Goal: Navigation & Orientation: Find specific page/section

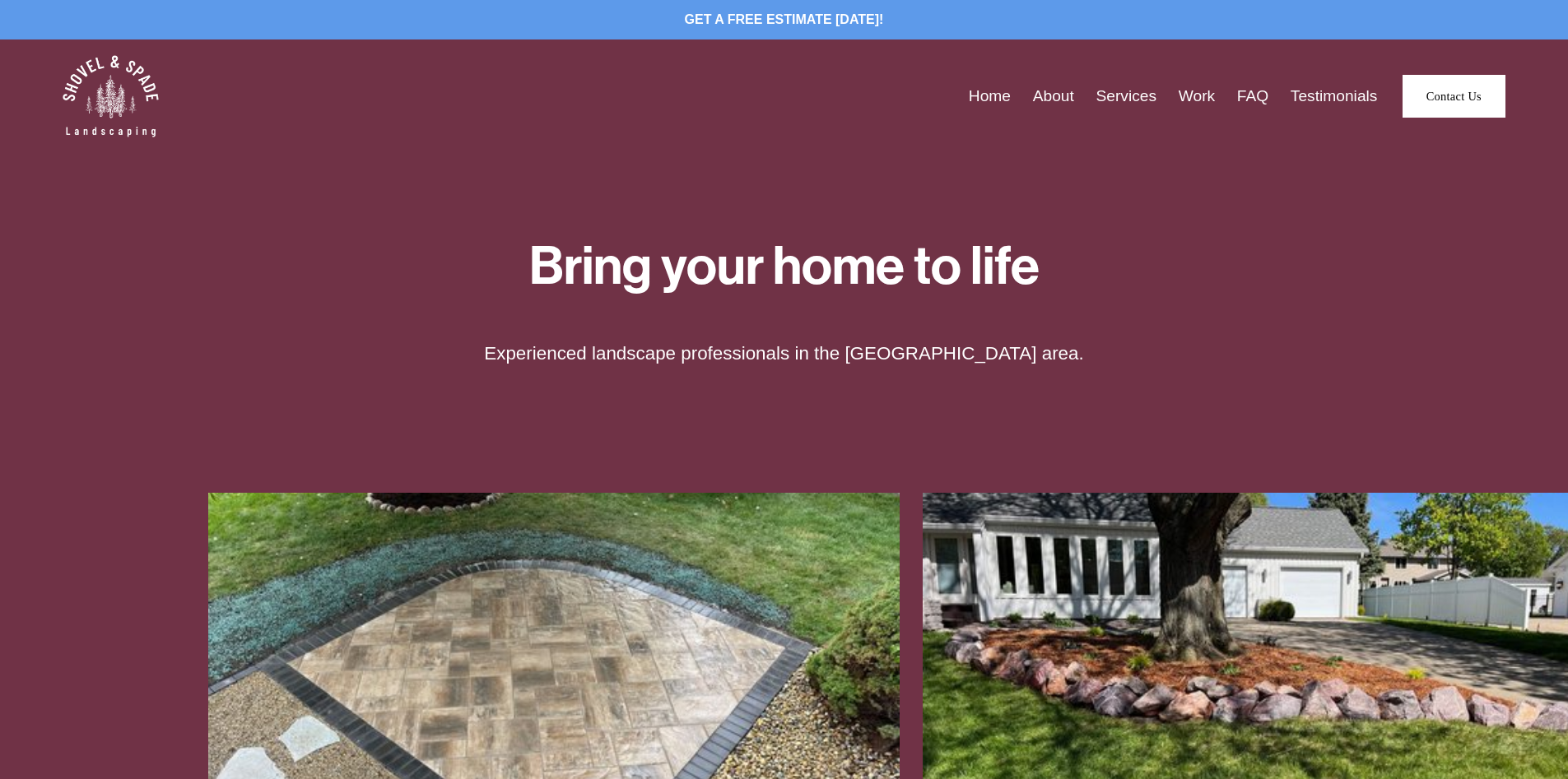
click at [1054, 100] on link "About" at bounding box center [1054, 96] width 41 height 25
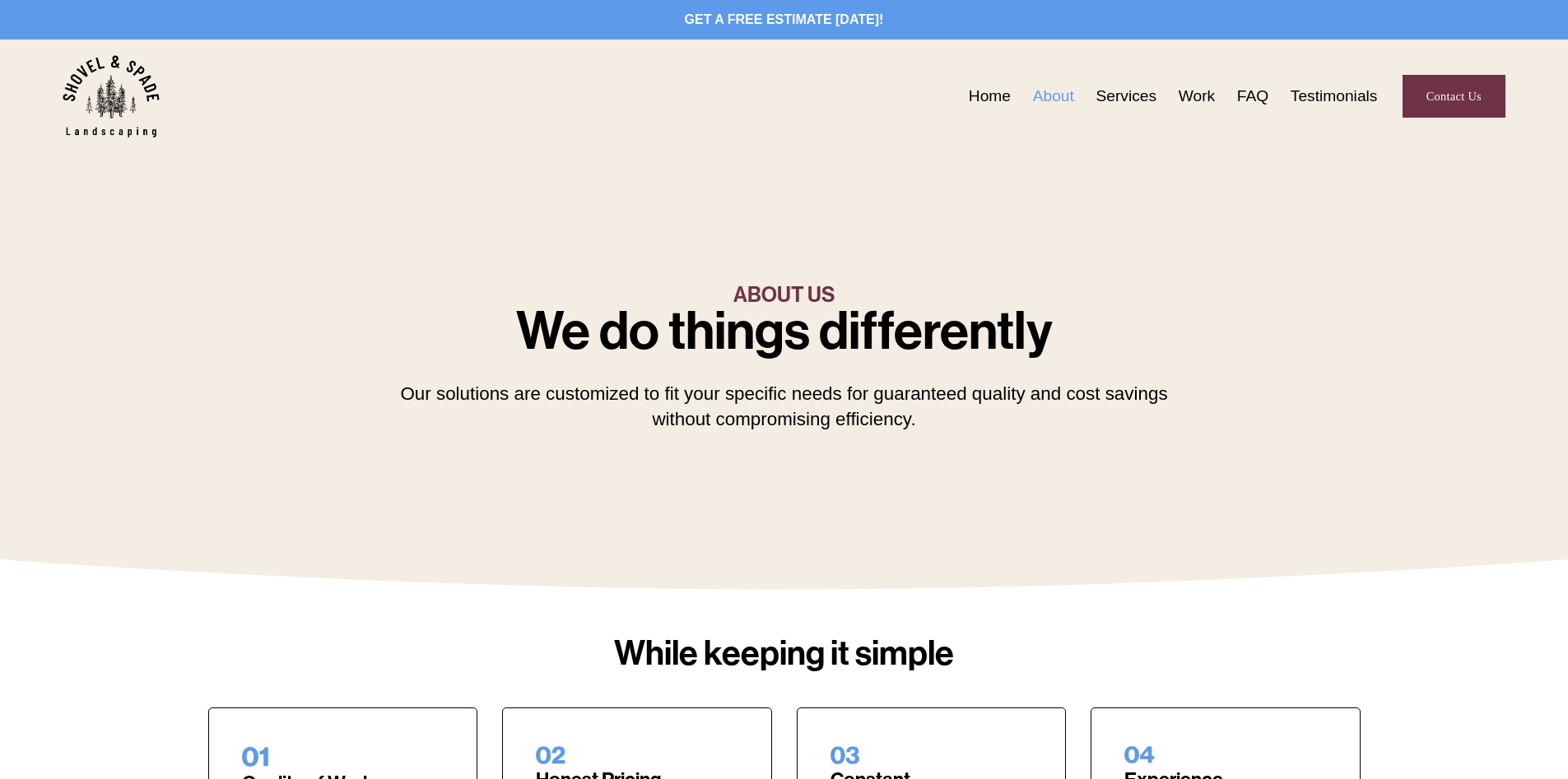
click at [1128, 98] on link "Services" at bounding box center [1126, 96] width 61 height 25
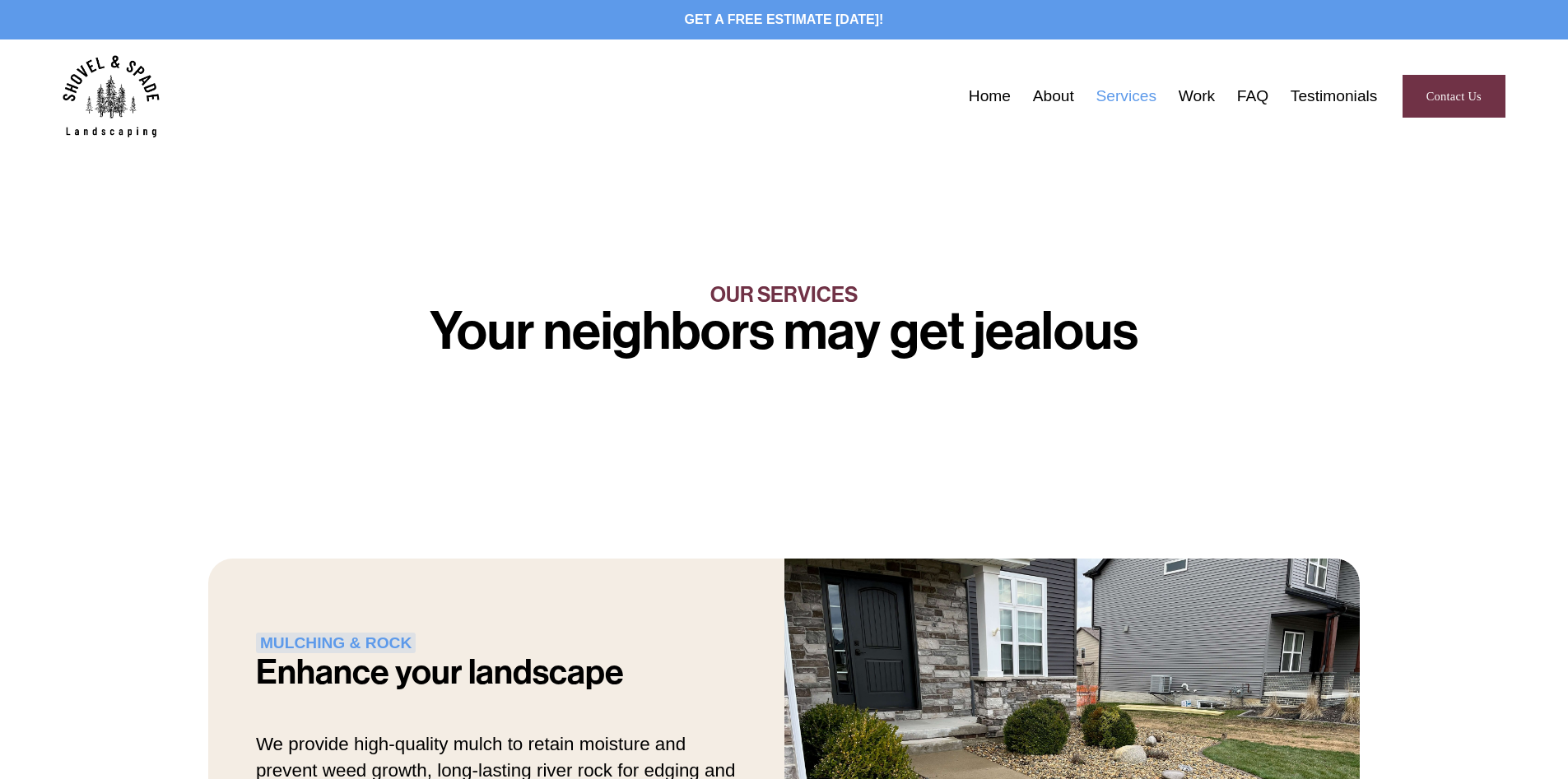
click at [1185, 97] on link "Work" at bounding box center [1197, 96] width 36 height 25
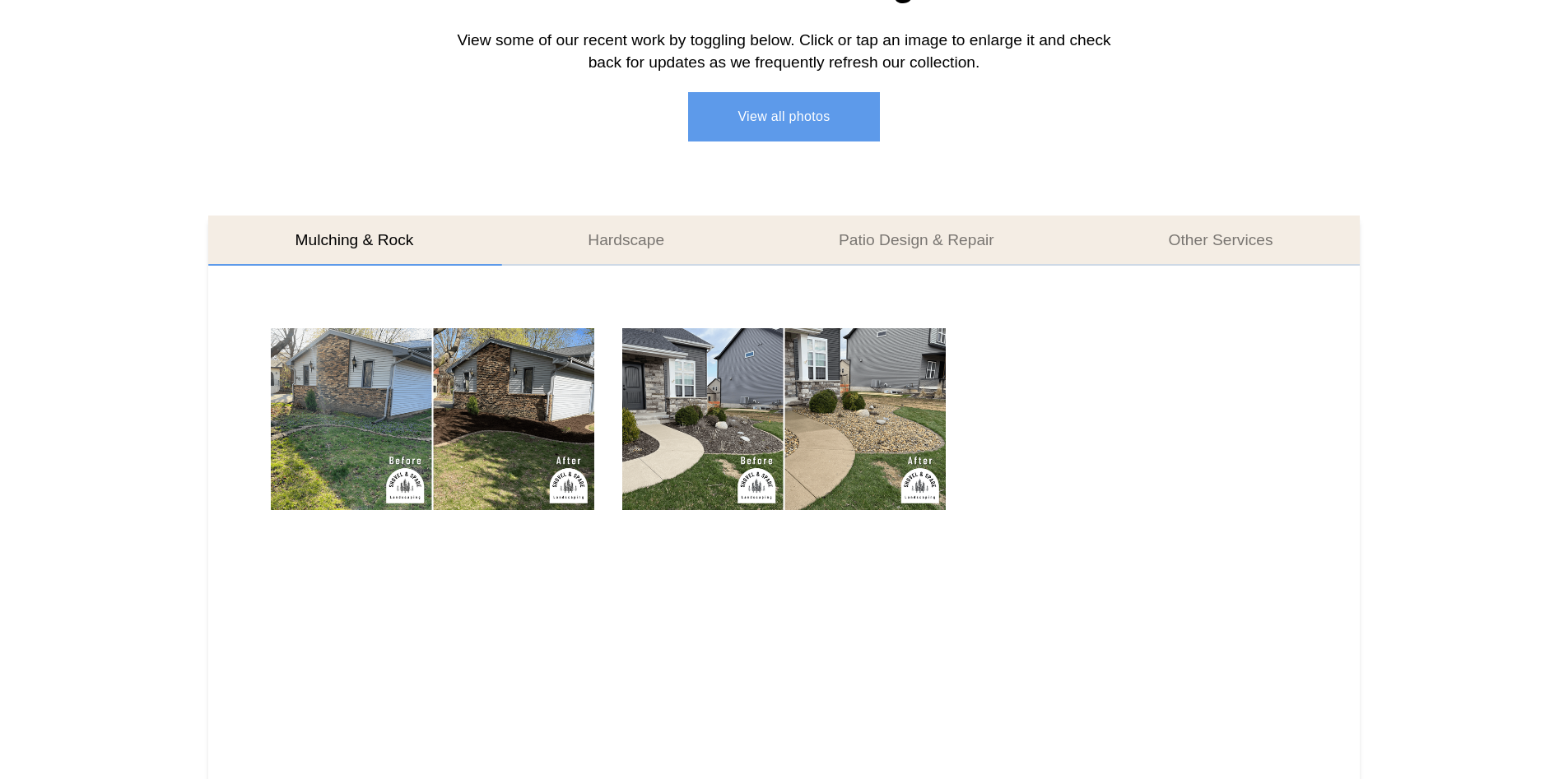
scroll to position [871, 0]
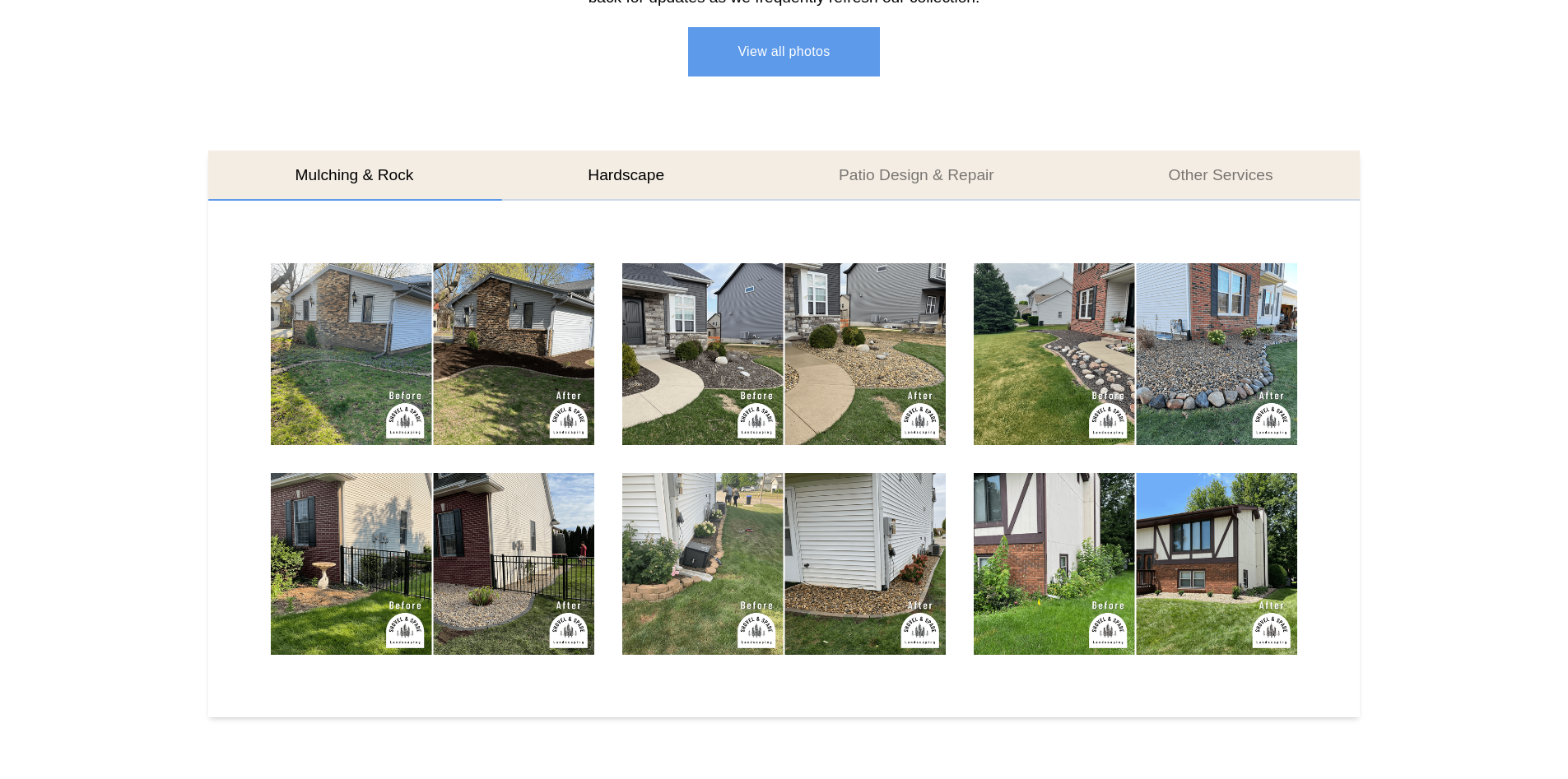
click at [647, 179] on button "Hardscape" at bounding box center [626, 175] width 251 height 50
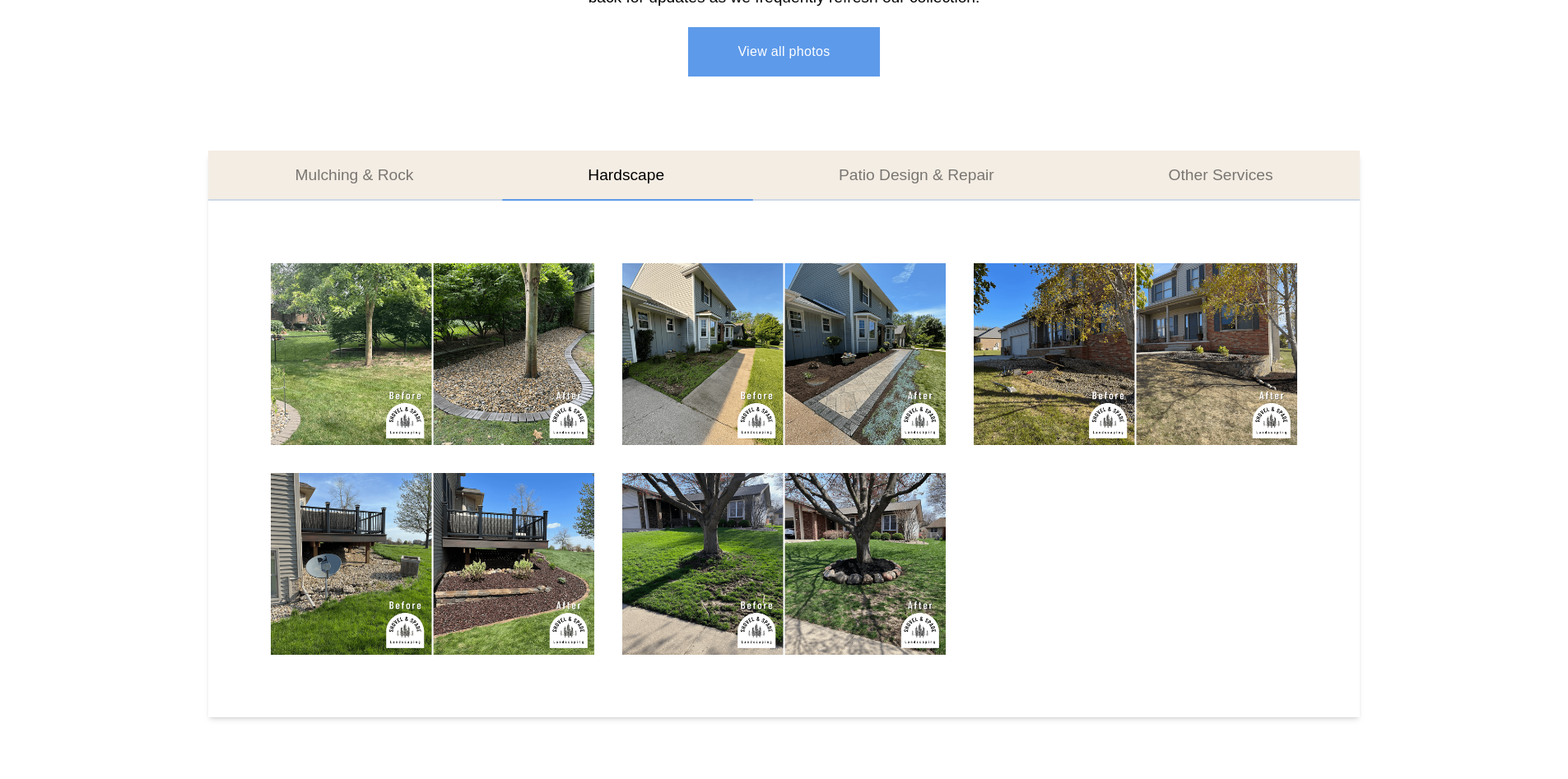
scroll to position [872, 0]
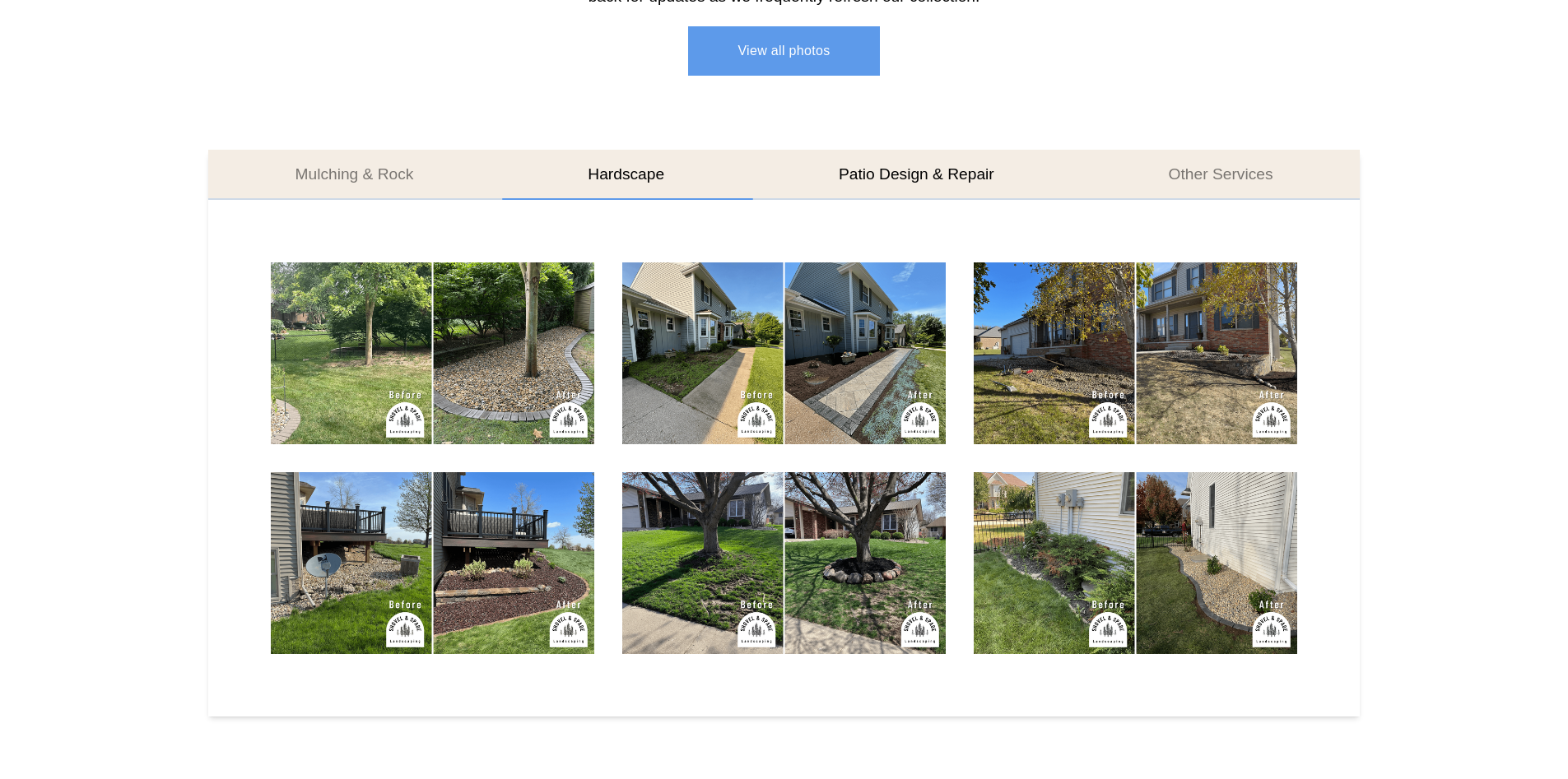
click at [935, 177] on button "Patio Design & Repair" at bounding box center [916, 174] width 330 height 50
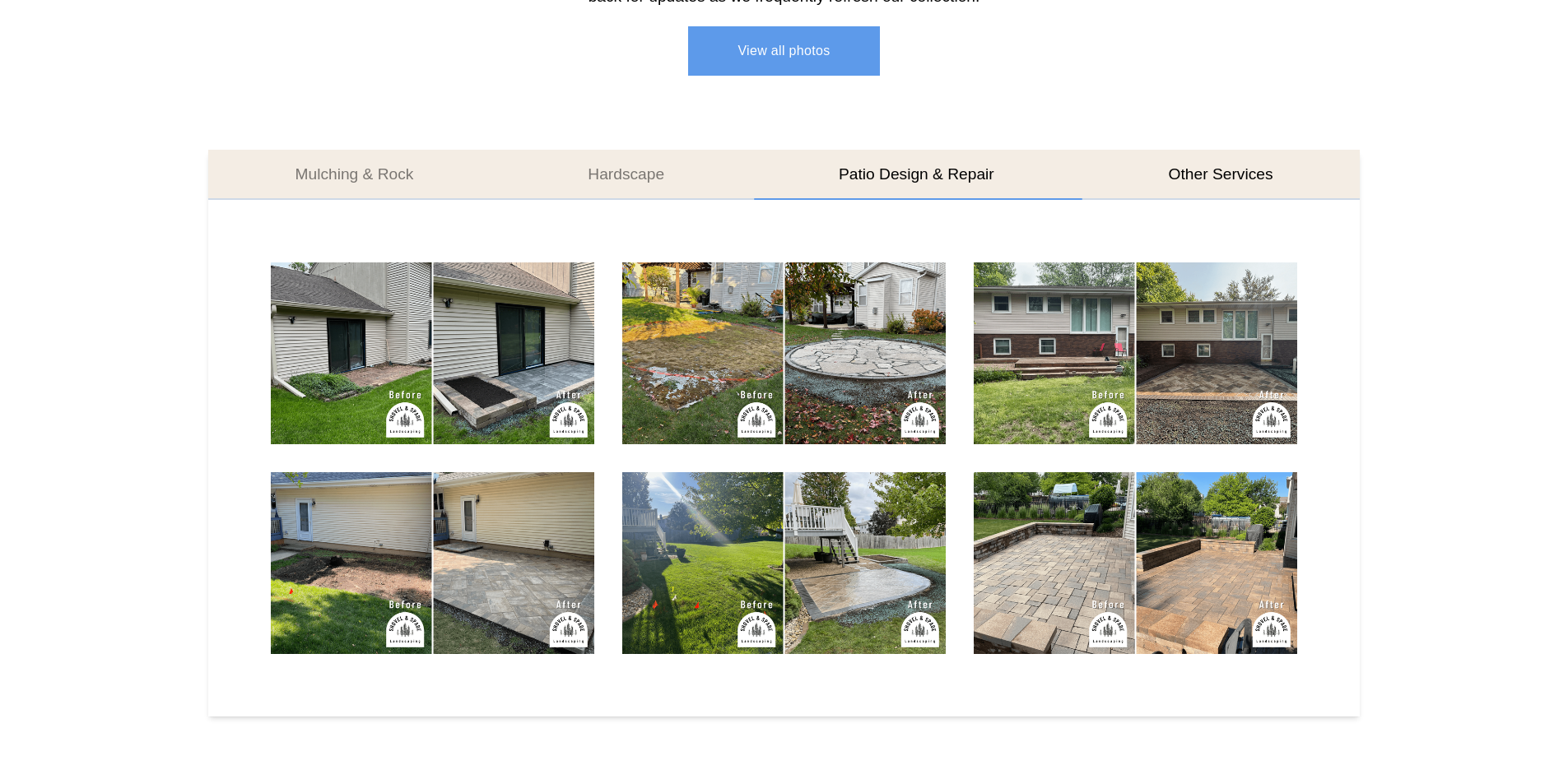
click at [1225, 176] on button "Other Services" at bounding box center [1221, 174] width 279 height 50
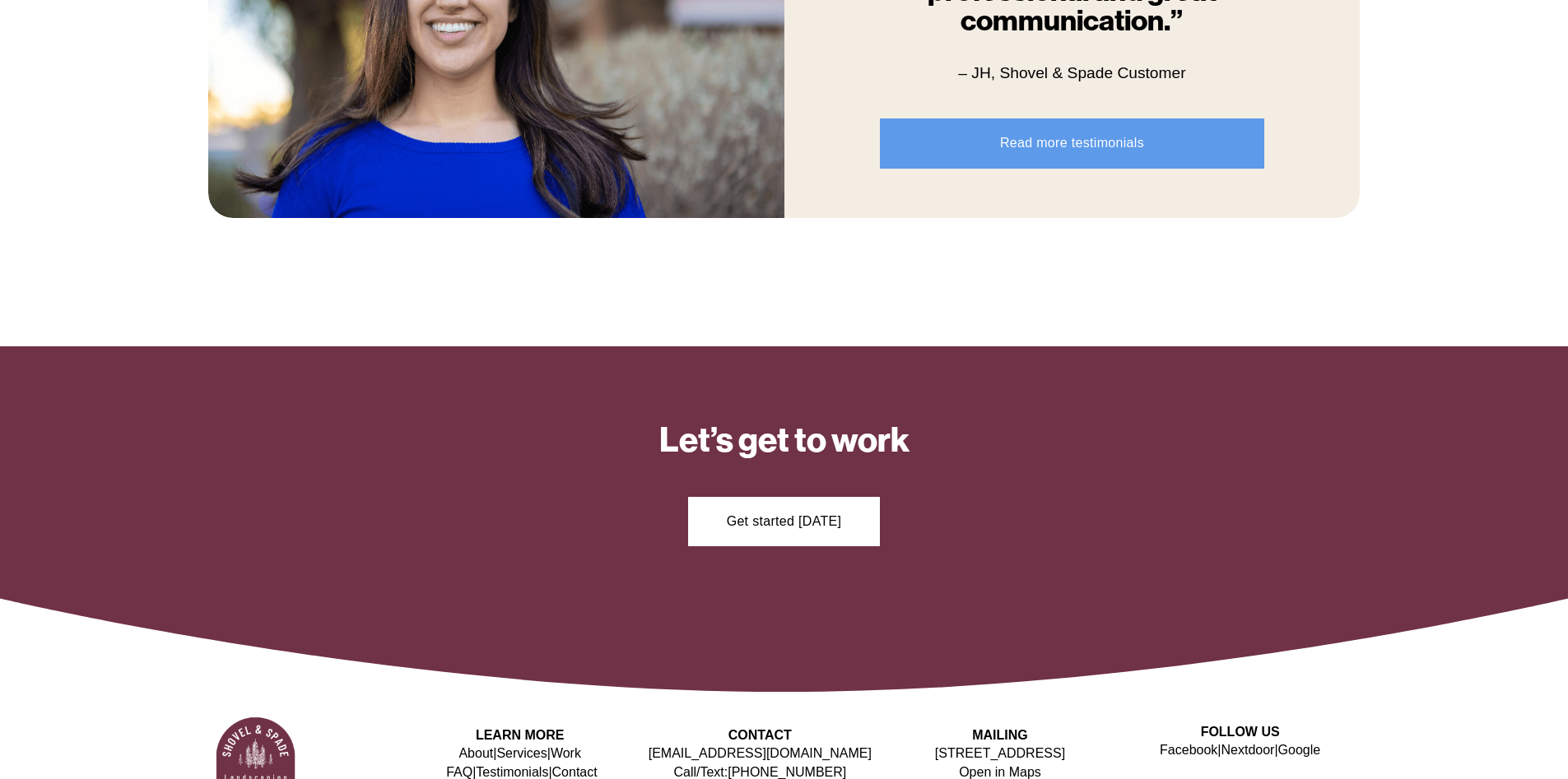
scroll to position [1924, 0]
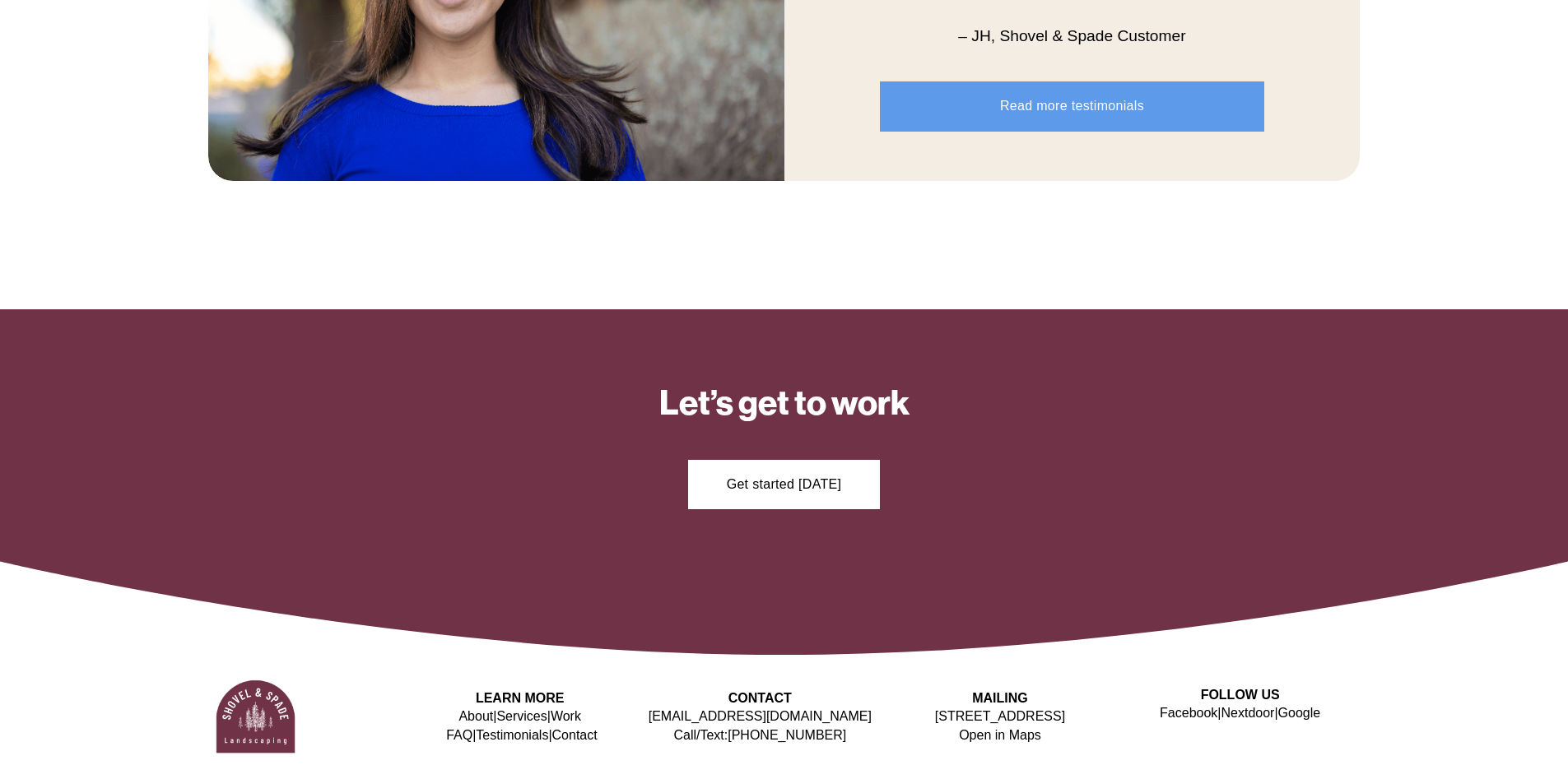
click at [1176, 716] on link "Facebook" at bounding box center [1189, 713] width 58 height 18
